Goal: Information Seeking & Learning: Learn about a topic

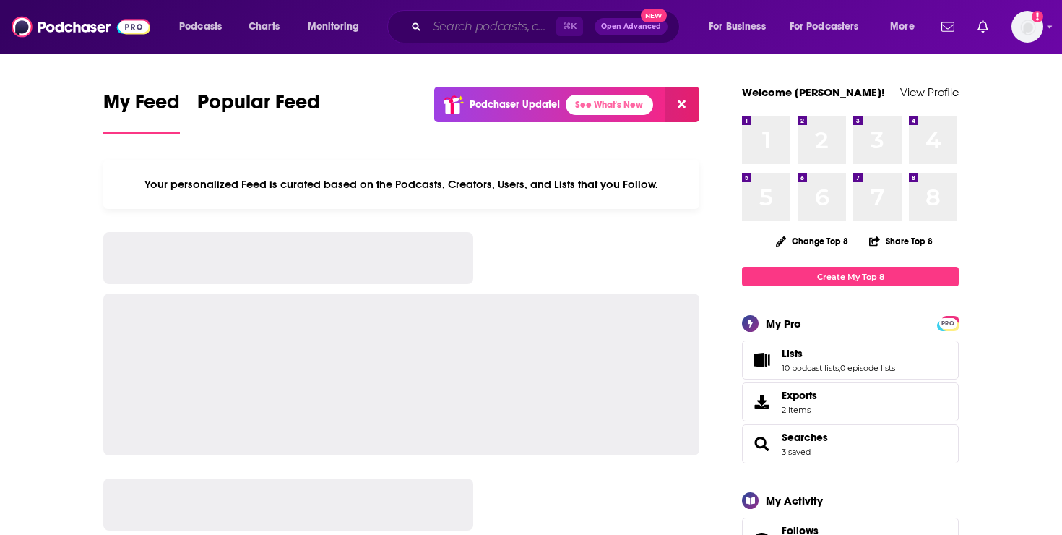
click at [491, 28] on input "Search podcasts, credits, & more..." at bounding box center [491, 26] width 129 height 23
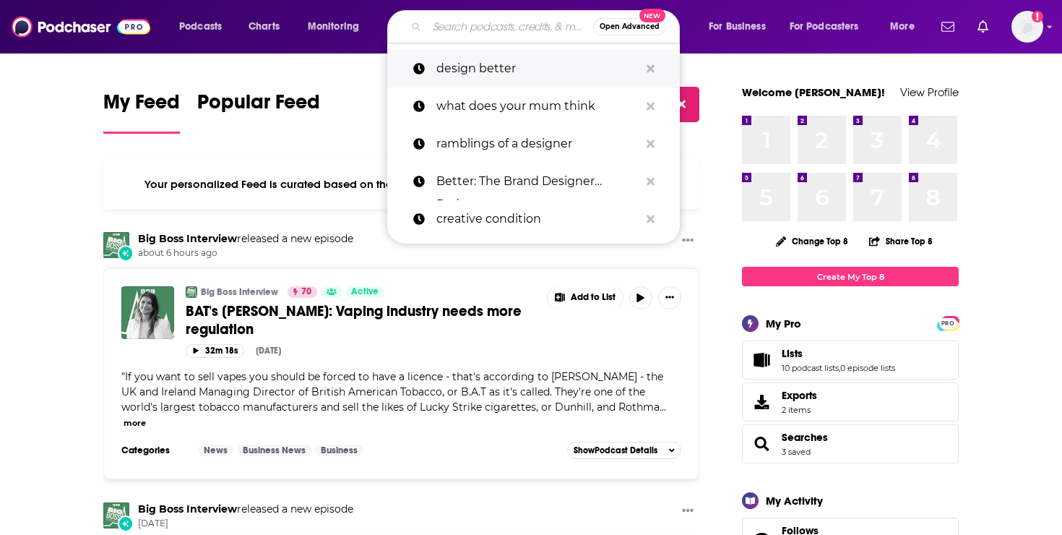
click at [527, 77] on p "design better" at bounding box center [537, 69] width 203 height 38
type input "design better"
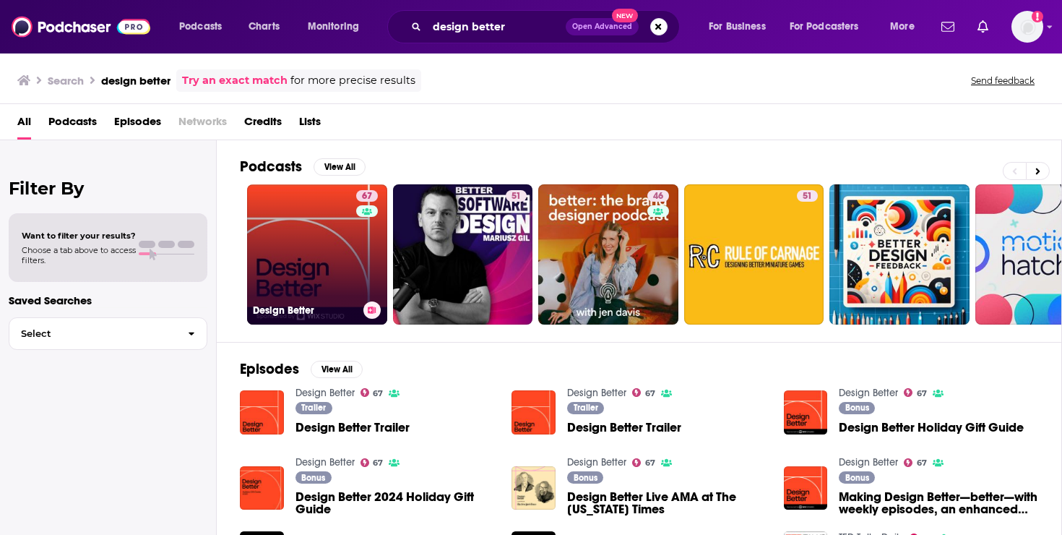
click at [334, 259] on link "67 Design Better" at bounding box center [317, 254] width 140 height 140
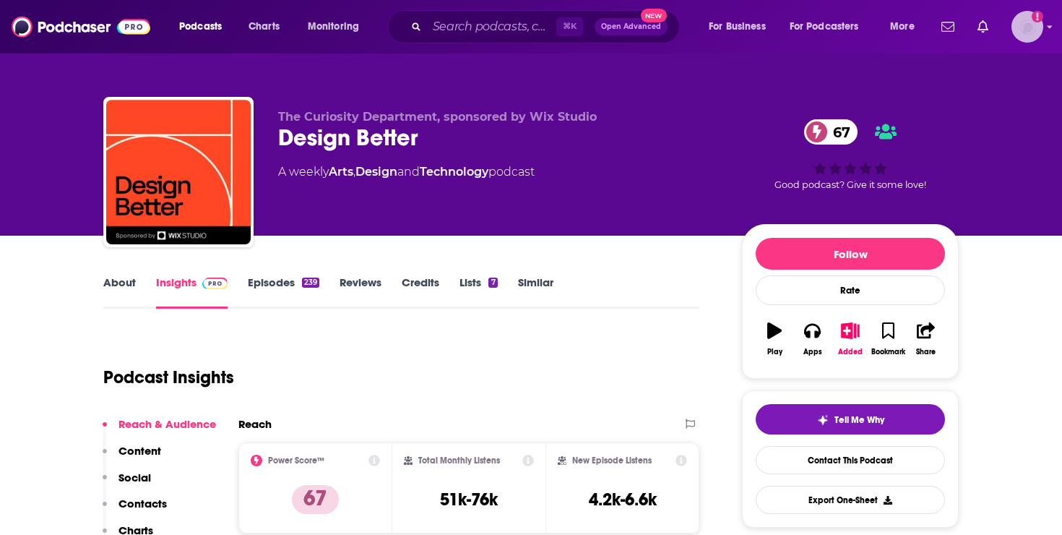
click at [1035, 31] on img "Logged in as redsetterpr" at bounding box center [1028, 27] width 32 height 32
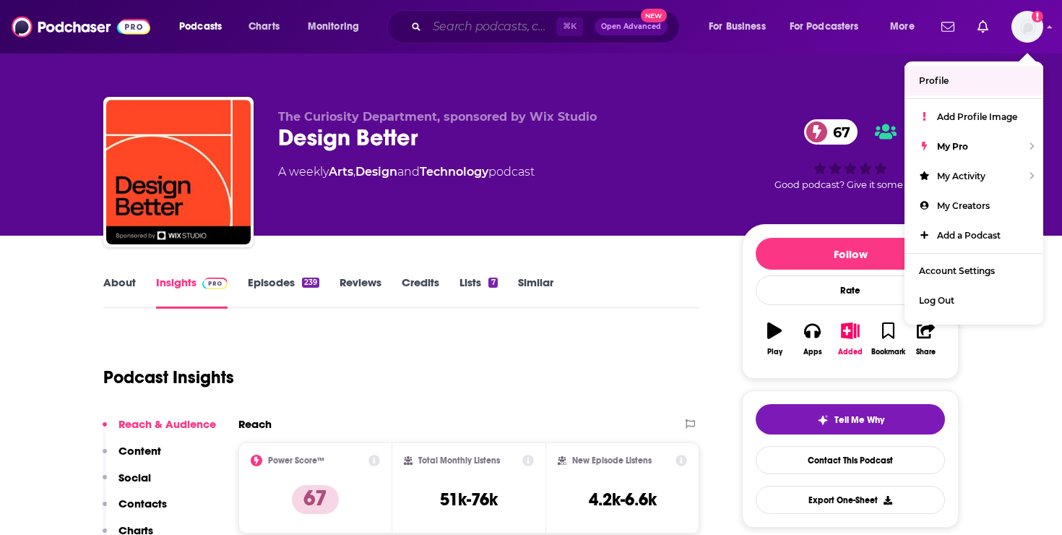
click at [488, 33] on input "Search podcasts, credits, & more..." at bounding box center [491, 26] width 129 height 23
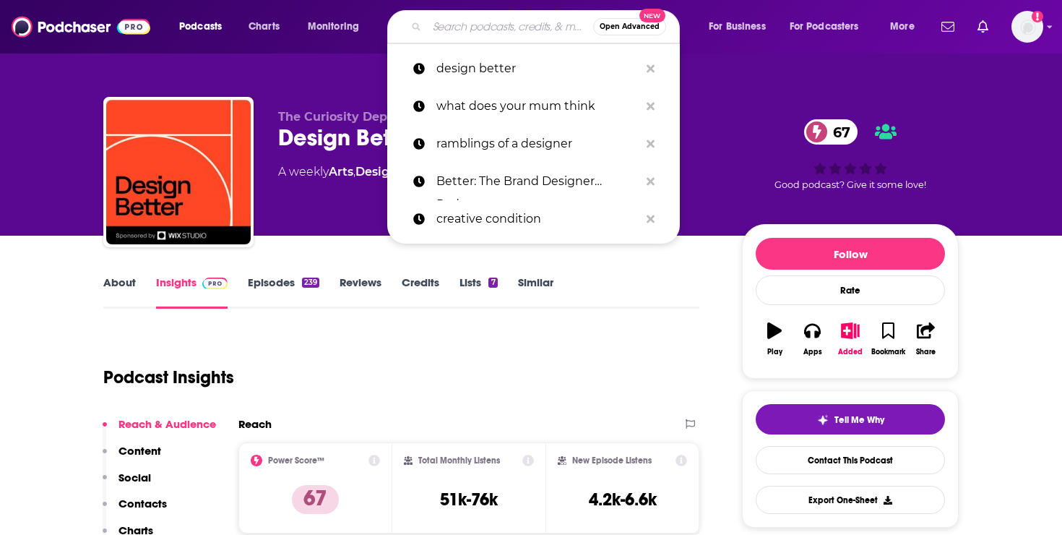
click at [362, 100] on div "The Curiosity Department, sponsored by Wix Studio Design Better 67 A weekly Art…" at bounding box center [530, 175] width 855 height 156
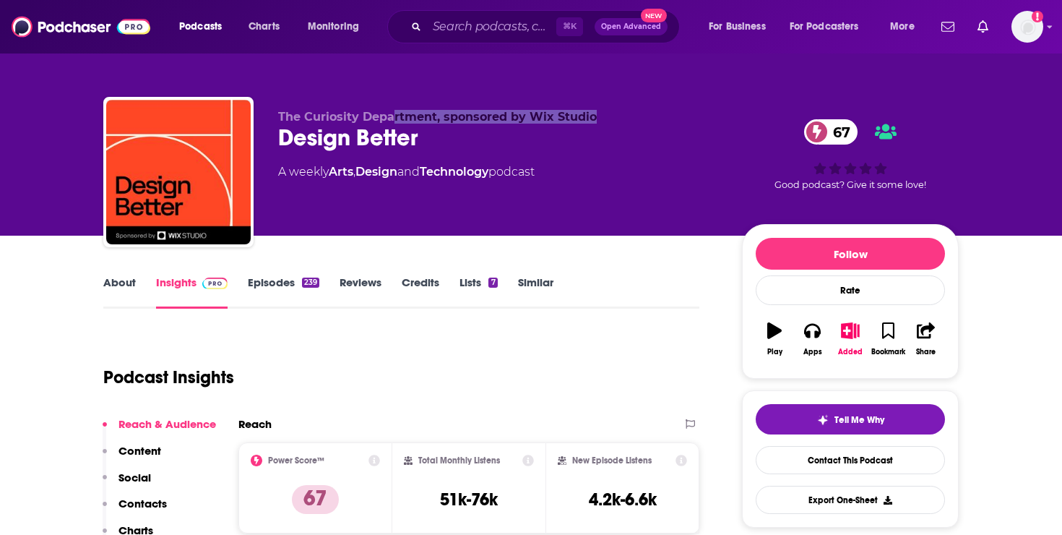
drag, startPoint x: 392, startPoint y: 111, endPoint x: 596, endPoint y: 111, distance: 204.5
click at [597, 111] on p "The Curiosity Department, sponsored by Wix Studio" at bounding box center [498, 117] width 441 height 14
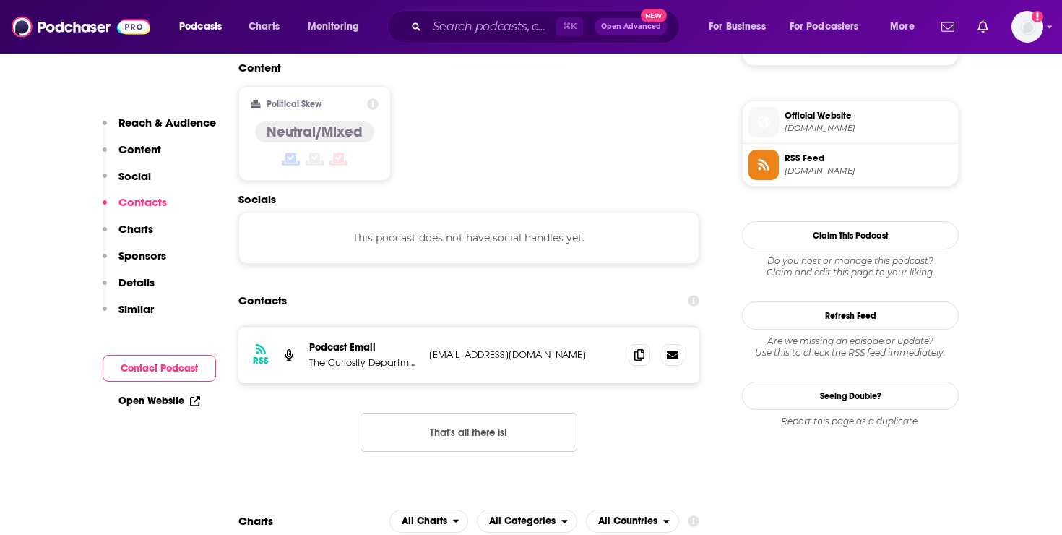
scroll to position [1034, 0]
